Goal: Find specific page/section: Find specific page/section

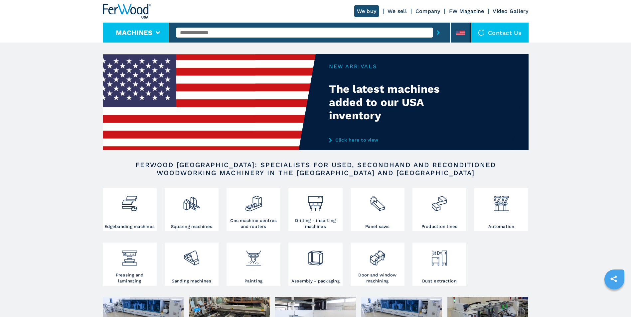
click at [158, 30] on li "Machines" at bounding box center [136, 33] width 67 height 20
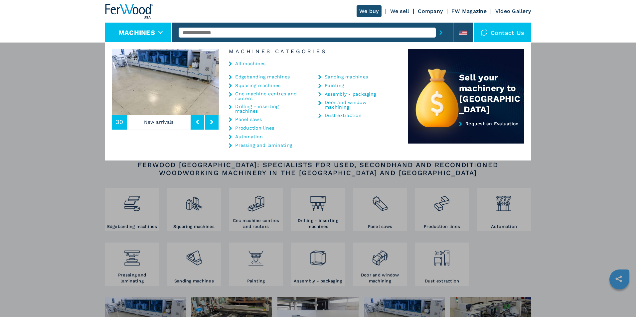
click at [427, 10] on link "Company" at bounding box center [430, 11] width 25 height 6
click at [461, 31] on icon at bounding box center [460, 31] width 3 height 2
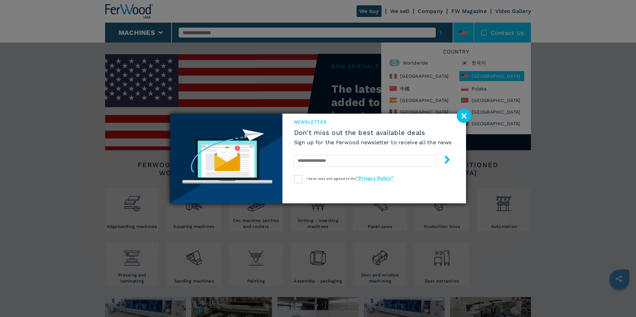
click at [467, 114] on image at bounding box center [464, 116] width 14 height 14
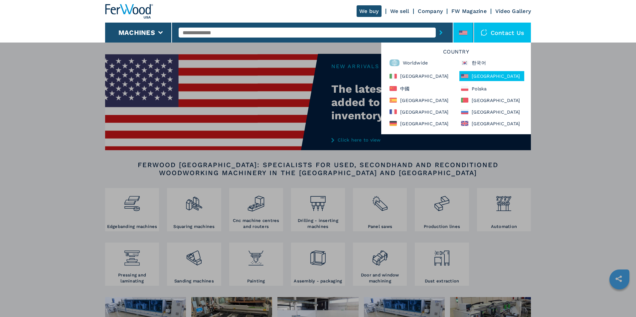
click at [66, 206] on div "**********" at bounding box center [318, 200] width 636 height 317
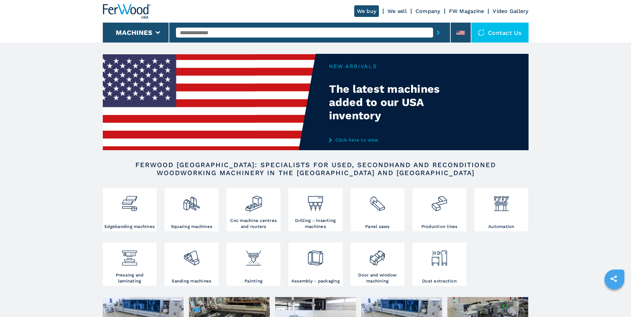
click at [429, 11] on link "Company" at bounding box center [427, 11] width 25 height 6
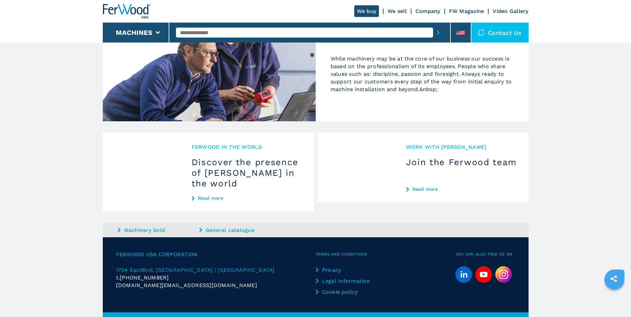
scroll to position [598, 0]
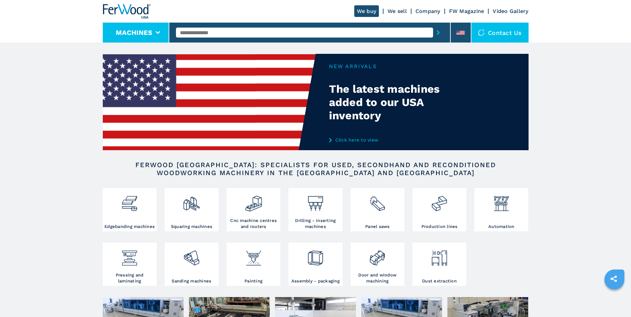
click at [156, 32] on icon at bounding box center [158, 32] width 5 height 3
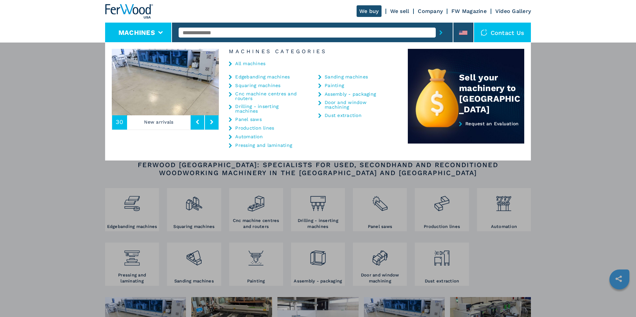
click at [50, 121] on div "**********" at bounding box center [318, 200] width 636 height 317
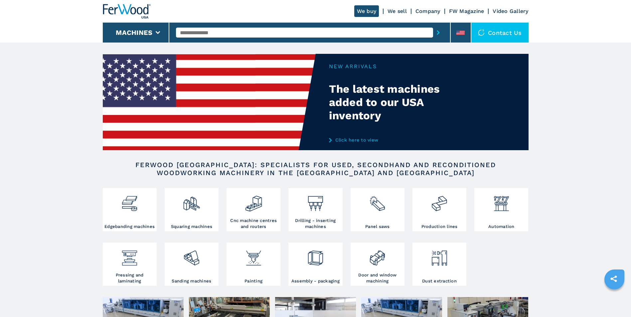
click at [428, 11] on link "Company" at bounding box center [427, 11] width 25 height 6
click at [430, 11] on link "Company" at bounding box center [427, 11] width 25 height 6
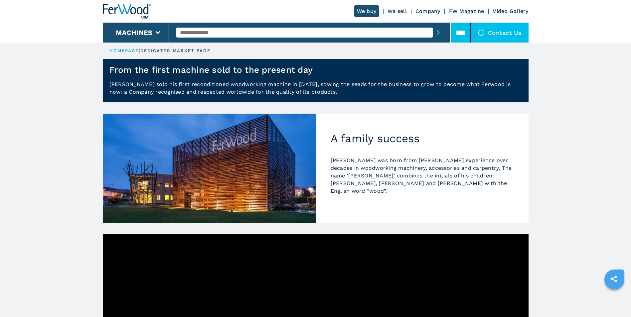
click at [464, 33] on icon at bounding box center [460, 32] width 8 height 3
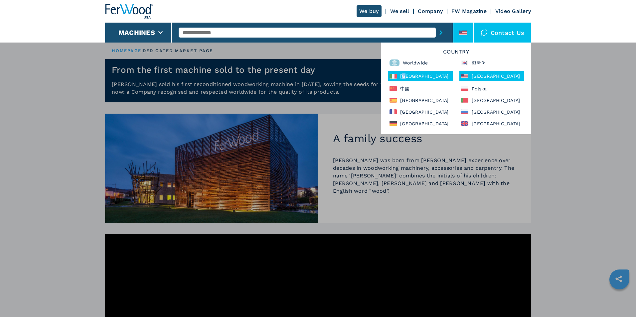
click at [403, 76] on div "[GEOGRAPHIC_DATA]" at bounding box center [420, 76] width 65 height 10
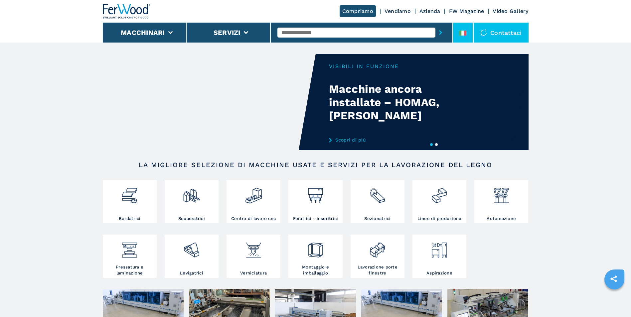
drag, startPoint x: 469, startPoint y: 30, endPoint x: 462, endPoint y: 39, distance: 11.2
click at [469, 30] on li at bounding box center [463, 33] width 20 height 20
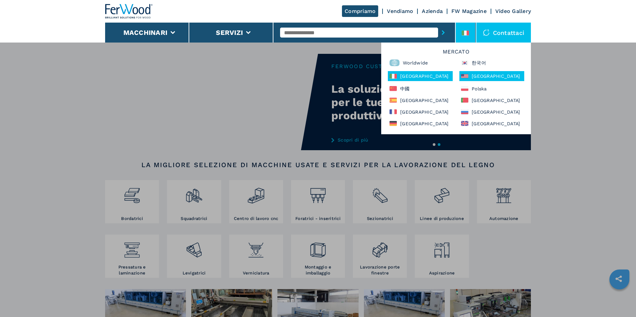
click at [486, 78] on div "[GEOGRAPHIC_DATA]" at bounding box center [491, 76] width 65 height 10
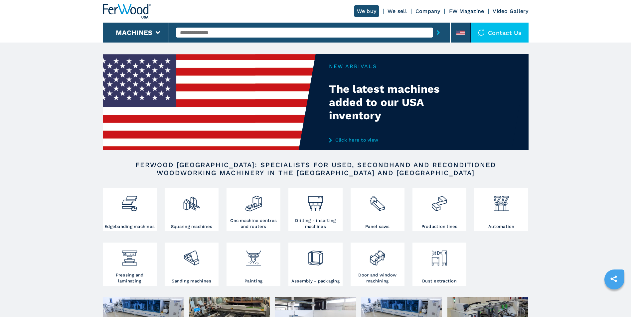
click at [427, 7] on div "We buy We sell Company FW Magazine Video Gallery" at bounding box center [316, 11] width 426 height 23
click at [428, 10] on link "Company" at bounding box center [427, 11] width 25 height 6
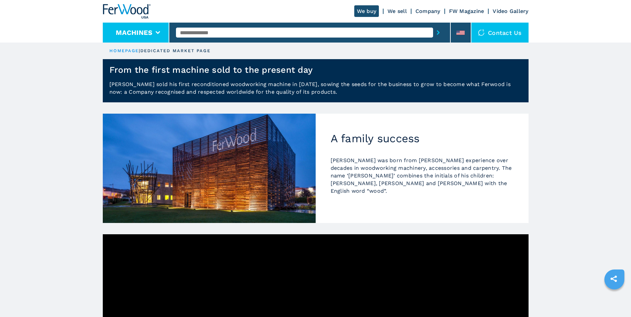
click at [159, 34] on icon at bounding box center [158, 32] width 5 height 3
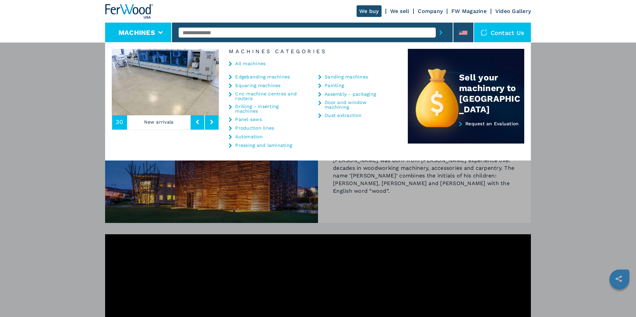
click at [253, 117] on link "Panel saws" at bounding box center [248, 119] width 27 height 5
